Goal: Task Accomplishment & Management: Complete application form

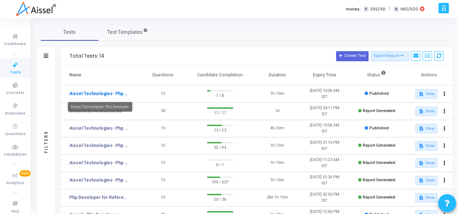
click at [97, 95] on link "Aissel Technologies- Php Developer-" at bounding box center [99, 94] width 60 height 6
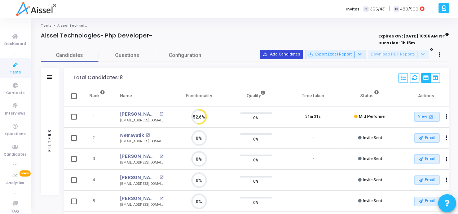
click at [294, 50] on button "person_add_alt Add Candidates" at bounding box center [281, 54] width 43 height 9
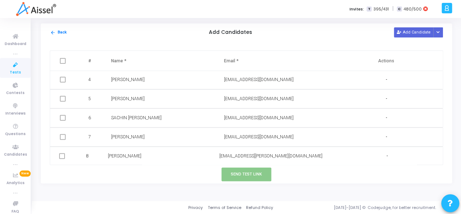
scroll to position [59, 0]
click at [109, 171] on div "Send Test Link" at bounding box center [246, 175] width 411 height 18
click at [408, 35] on button "Add Candidate" at bounding box center [414, 32] width 40 height 10
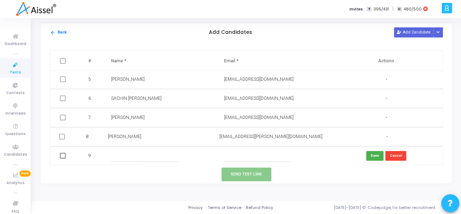
click at [122, 158] on input "text" at bounding box center [145, 156] width 68 height 12
type input "[PERSON_NAME]"
click at [244, 151] on input "text" at bounding box center [258, 156] width 68 height 12
paste input "[EMAIL_ADDRESS][DOMAIN_NAME]"
type input "[EMAIL_ADDRESS][DOMAIN_NAME]"
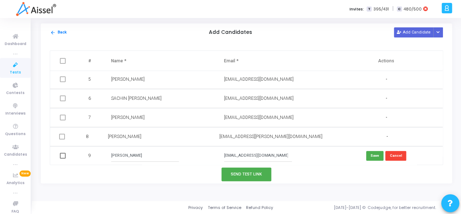
click at [62, 154] on span at bounding box center [63, 156] width 6 height 6
click at [62, 159] on input "checkbox" at bounding box center [62, 159] width 0 height 0
checkbox input "true"
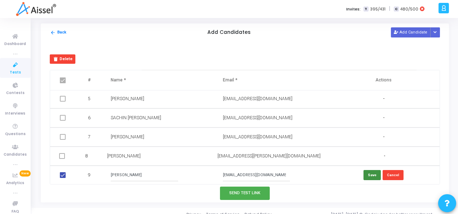
click at [372, 176] on button "Save" at bounding box center [372, 175] width 17 height 10
click at [59, 176] on td at bounding box center [63, 175] width 27 height 19
click at [64, 175] on span at bounding box center [63, 175] width 6 height 6
click at [63, 178] on input "checkbox" at bounding box center [62, 178] width 0 height 0
checkbox input "true"
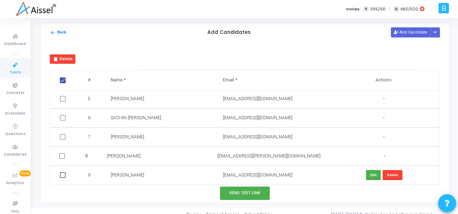
checkbox input "false"
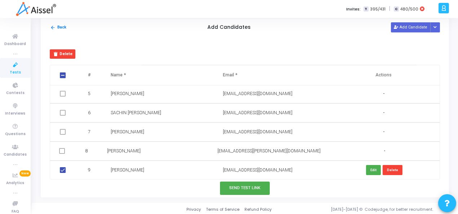
scroll to position [6, 0]
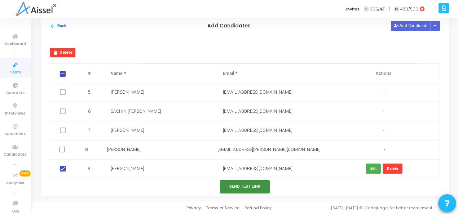
click at [245, 186] on button "Send Test Link" at bounding box center [245, 186] width 50 height 13
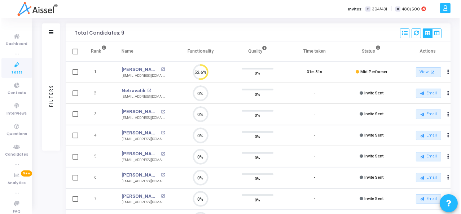
scroll to position [0, 0]
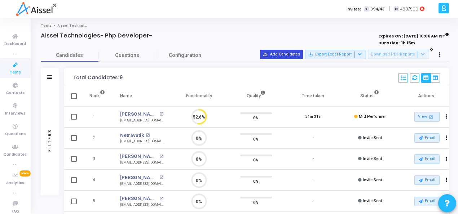
click at [292, 56] on button "person_add_alt Add Candidates" at bounding box center [281, 54] width 43 height 9
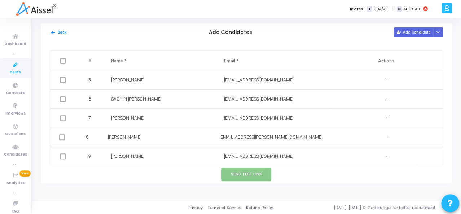
scroll to position [78, 0]
click at [412, 31] on button "Add Candidate" at bounding box center [414, 32] width 40 height 10
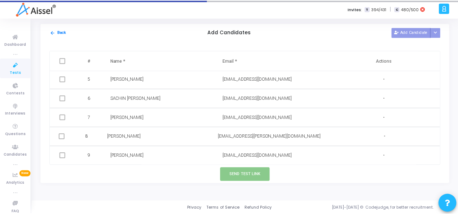
scroll to position [97, 0]
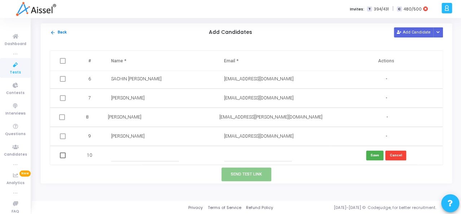
click at [126, 154] on input "text" at bounding box center [145, 156] width 68 height 12
click at [231, 148] on td at bounding box center [273, 155] width 113 height 19
click at [231, 156] on input "text" at bounding box center [258, 156] width 68 height 12
paste input "[EMAIL_ADDRESS][DOMAIN_NAME]"
type input "[EMAIL_ADDRESS][DOMAIN_NAME]"
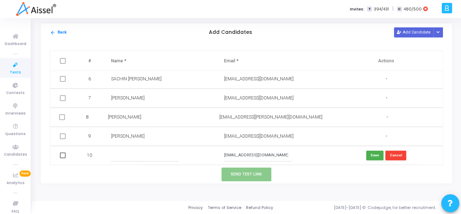
click at [129, 153] on input "text" at bounding box center [145, 156] width 68 height 12
type input "[PERSON_NAME]"
click at [368, 155] on button "Save" at bounding box center [374, 156] width 17 height 10
click at [61, 155] on span at bounding box center [63, 156] width 6 height 6
click at [62, 158] on input "checkbox" at bounding box center [62, 158] width 0 height 0
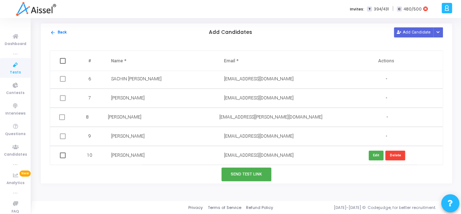
checkbox input "true"
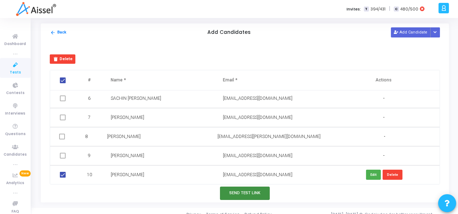
click at [245, 196] on button "Send Test Link" at bounding box center [245, 193] width 50 height 13
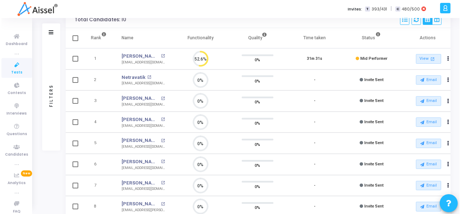
scroll to position [0, 0]
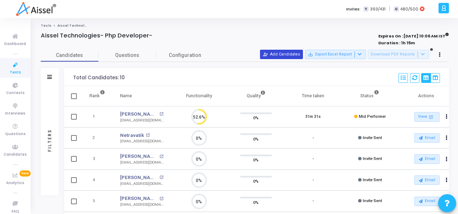
click at [278, 53] on button "person_add_alt Add Candidates" at bounding box center [281, 54] width 43 height 9
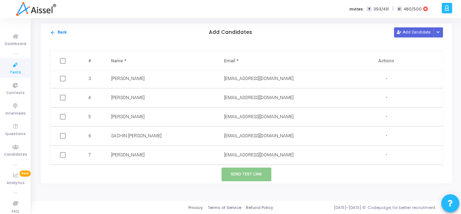
scroll to position [97, 0]
click at [414, 28] on button "Add Candidate" at bounding box center [414, 32] width 40 height 10
click at [237, 153] on input "text" at bounding box center [258, 156] width 68 height 12
paste input "[EMAIL_ADDRESS][DOMAIN_NAME]"
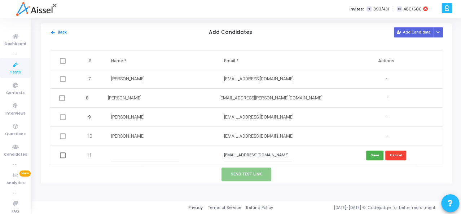
type input "[EMAIL_ADDRESS][DOMAIN_NAME]"
click at [131, 150] on input "text" at bounding box center [145, 156] width 68 height 12
type input "Renuka"
click at [60, 154] on span at bounding box center [63, 156] width 6 height 6
click at [62, 158] on input "checkbox" at bounding box center [62, 158] width 0 height 0
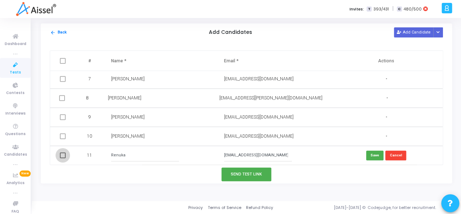
checkbox input "true"
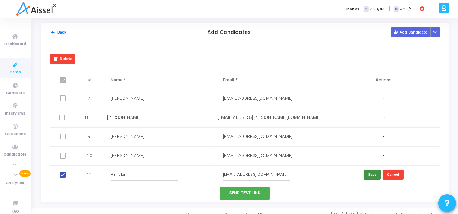
click at [366, 175] on button "Save" at bounding box center [372, 175] width 17 height 10
click at [64, 175] on span at bounding box center [63, 175] width 6 height 6
click at [63, 178] on input "checkbox" at bounding box center [62, 178] width 0 height 0
checkbox input "true"
checkbox input "false"
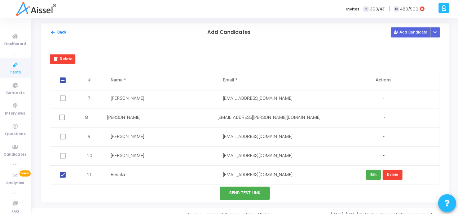
scroll to position [6, 0]
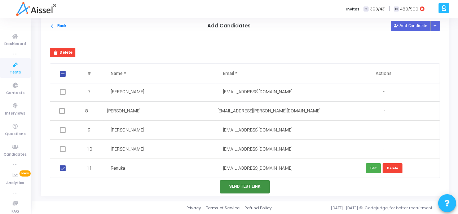
click at [234, 190] on button "Send Test Link" at bounding box center [245, 186] width 50 height 13
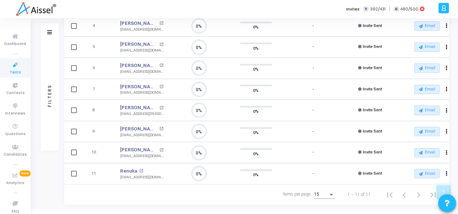
scroll to position [165, 0]
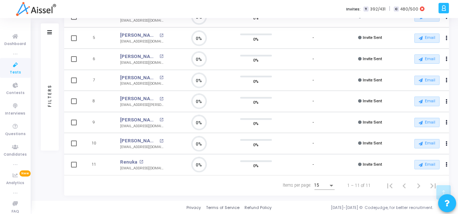
drag, startPoint x: 118, startPoint y: 144, endPoint x: 167, endPoint y: 149, distance: 49.6
click at [167, 149] on td "[PERSON_NAME] open_in_new [EMAIL_ADDRESS][DOMAIN_NAME]" at bounding box center [142, 143] width 58 height 21
copy div "[EMAIL_ADDRESS][DOMAIN_NAME]"
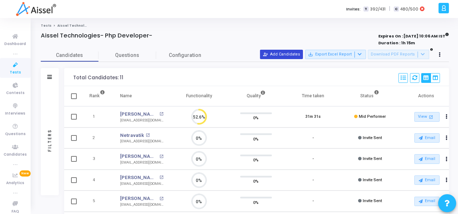
click at [289, 56] on button "person_add_alt Add Candidates" at bounding box center [281, 54] width 43 height 9
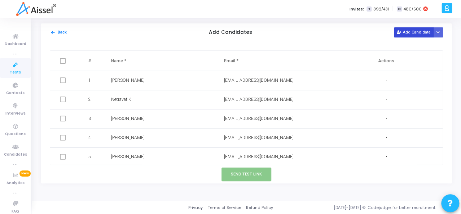
click at [415, 31] on button "Add Candidate" at bounding box center [414, 32] width 40 height 10
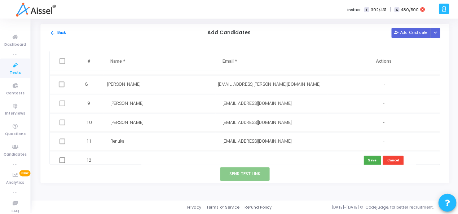
scroll to position [135, 0]
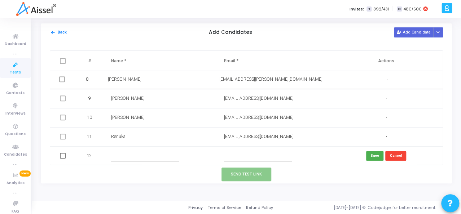
click at [237, 153] on input "text" at bounding box center [258, 156] width 68 height 12
paste input "[EMAIL_ADDRESS][DOMAIN_NAME]"
type input "[EMAIL_ADDRESS][DOMAIN_NAME]"
click at [120, 157] on input "text" at bounding box center [145, 156] width 68 height 12
type input "[PERSON_NAME]"
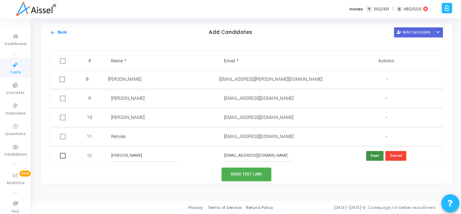
click at [370, 155] on button "Save" at bounding box center [374, 156] width 17 height 10
click at [60, 155] on span at bounding box center [63, 156] width 6 height 6
click at [62, 159] on input "checkbox" at bounding box center [62, 159] width 0 height 0
checkbox input "true"
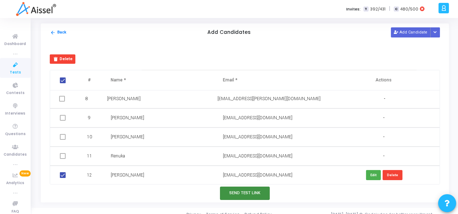
click at [253, 197] on button "Send Test Link" at bounding box center [245, 193] width 50 height 13
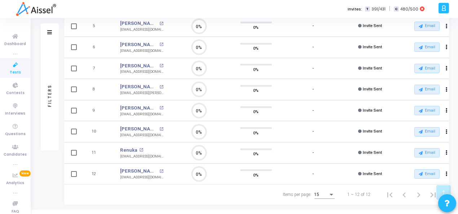
scroll to position [186, 0]
